Goal: Find specific page/section: Find specific page/section

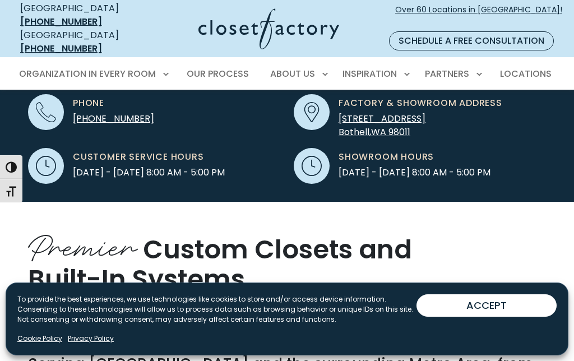
click at [538, 67] on span "Locations" at bounding box center [526, 73] width 52 height 13
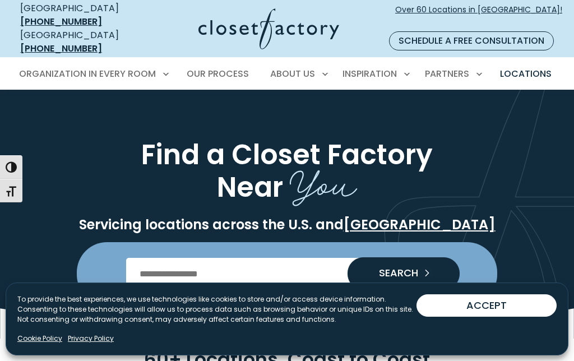
click at [287, 258] on input "Enter Postal Code" at bounding box center [287, 273] width 323 height 31
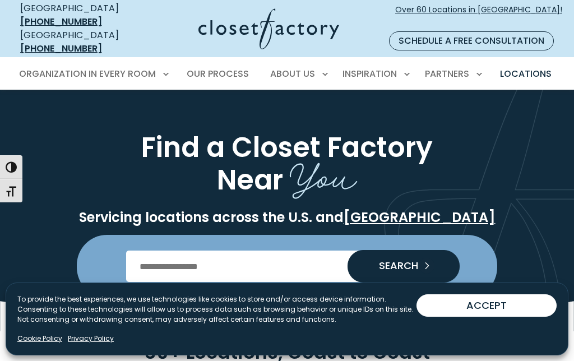
click at [403, 254] on button "SEARCH" at bounding box center [404, 266] width 112 height 33
type input "*****"
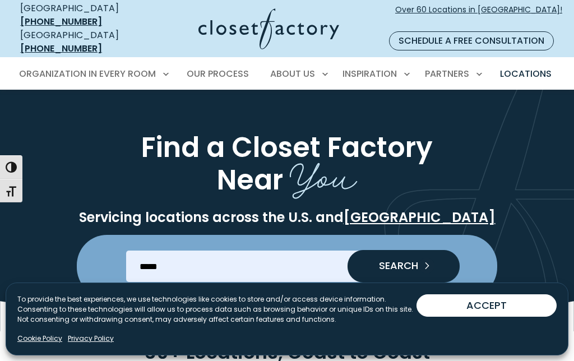
click at [425, 258] on icon "Search our Nationwide Locations" at bounding box center [427, 266] width 16 height 16
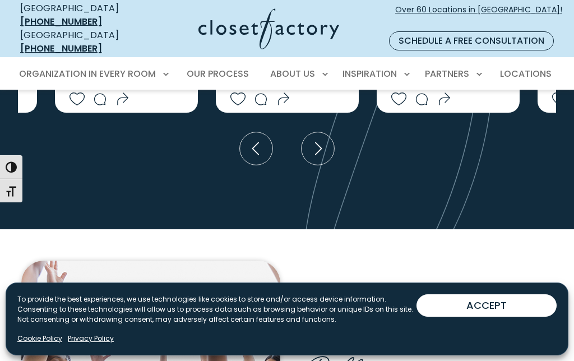
scroll to position [3009, 0]
